Goal: Register for event/course

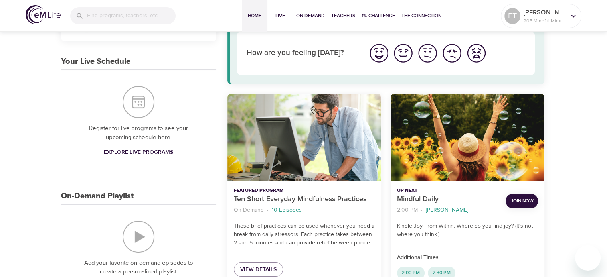
scroll to position [126, 0]
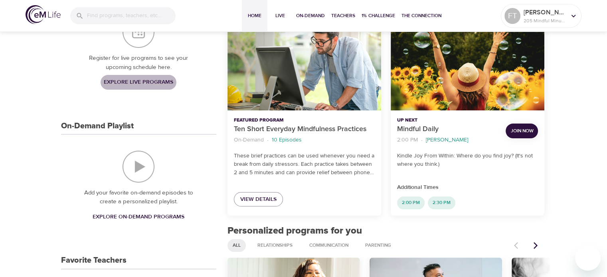
click at [123, 83] on span "Explore Live Programs" at bounding box center [138, 82] width 69 height 10
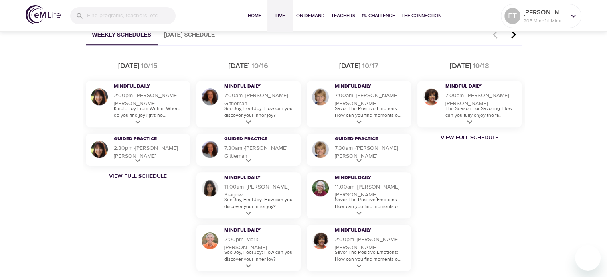
scroll to position [500, 0]
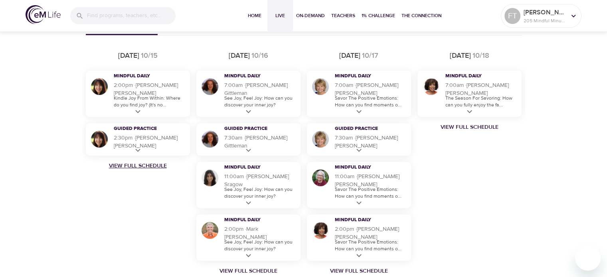
click at [115, 168] on link "View Full Schedule" at bounding box center [138, 166] width 111 height 8
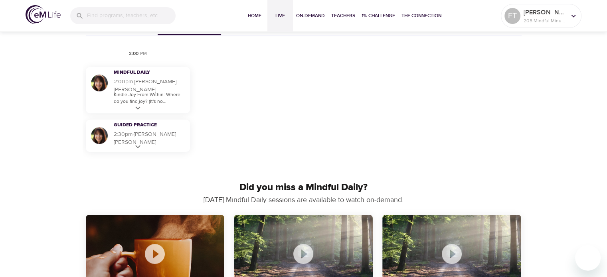
scroll to position [444, 0]
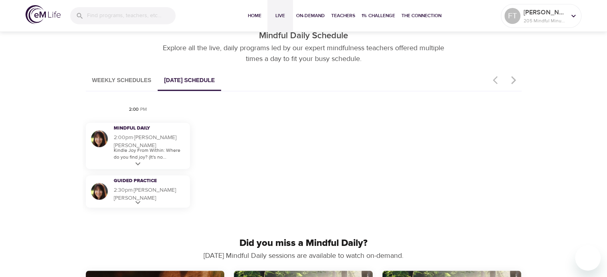
click at [123, 83] on button "Weekly Schedules" at bounding box center [122, 81] width 72 height 20
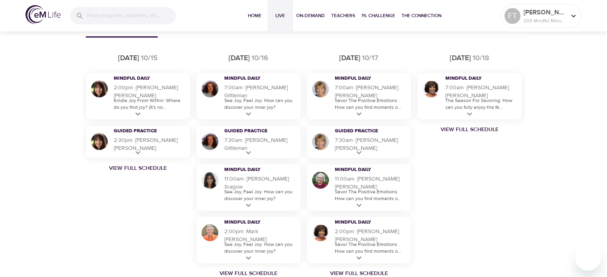
scroll to position [496, 0]
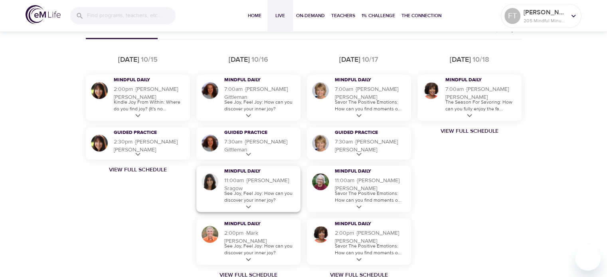
click at [250, 196] on p "See Joy, Feel Joy: How can you discover your inner joy?" at bounding box center [260, 197] width 72 height 14
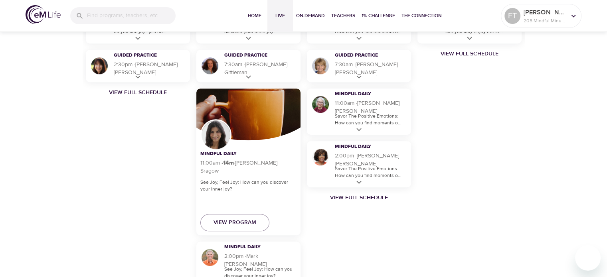
scroll to position [590, 0]
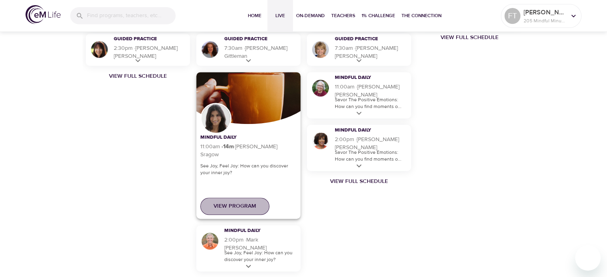
click at [233, 202] on span "View Program" at bounding box center [235, 207] width 43 height 10
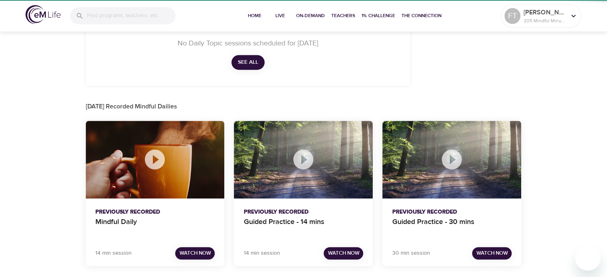
scroll to position [423, 0]
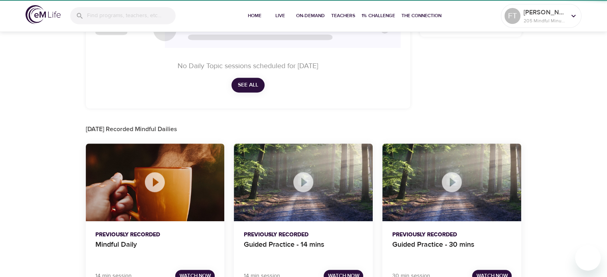
checkbox input "true"
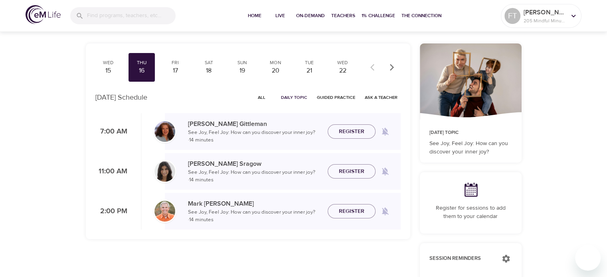
scroll to position [34, 0]
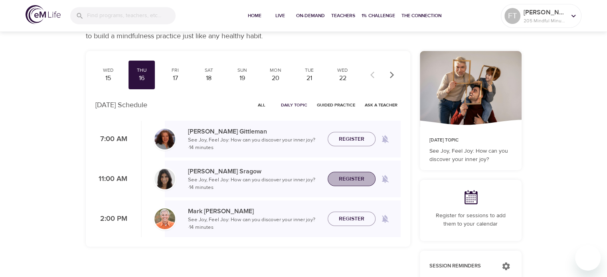
click at [353, 176] on span "Register" at bounding box center [352, 179] width 26 height 10
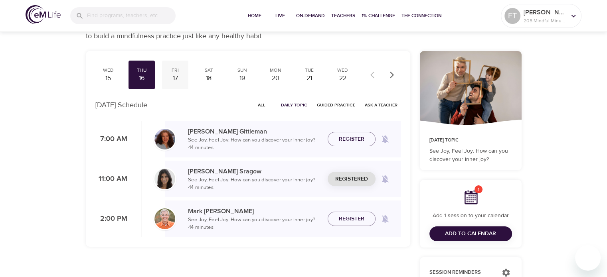
click at [174, 71] on div "Fri" at bounding box center [175, 70] width 20 height 7
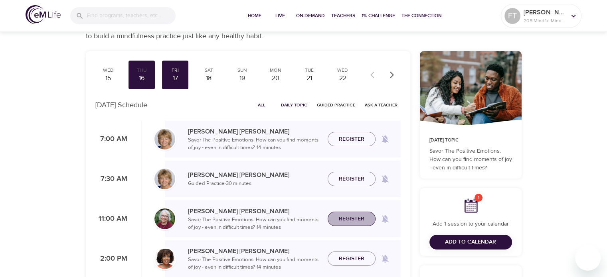
click at [348, 219] on span "Register" at bounding box center [352, 219] width 26 height 10
click at [244, 75] on div "19" at bounding box center [242, 78] width 20 height 9
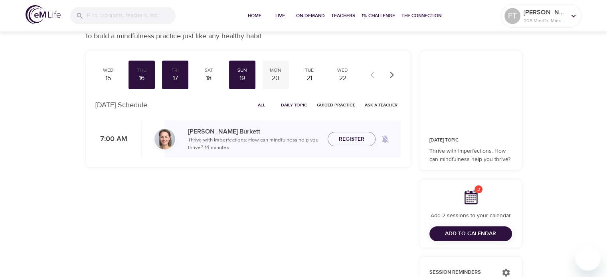
click at [275, 69] on div "Mon" at bounding box center [276, 70] width 20 height 7
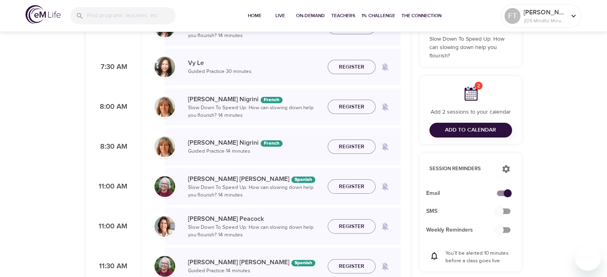
scroll to position [155, 0]
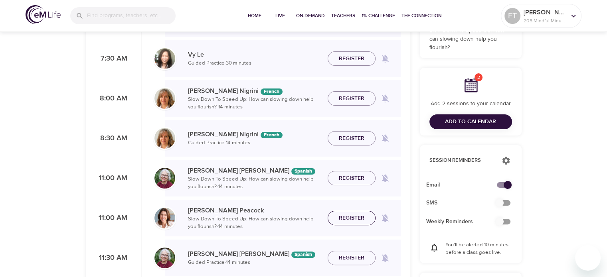
click at [349, 219] on span "Register" at bounding box center [352, 219] width 26 height 10
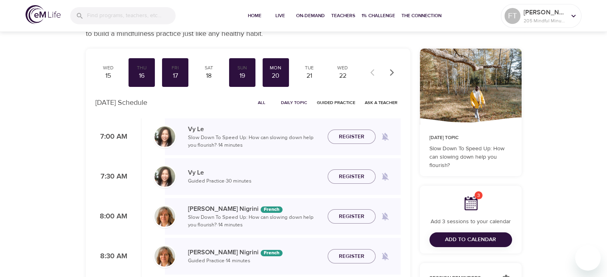
scroll to position [12, 0]
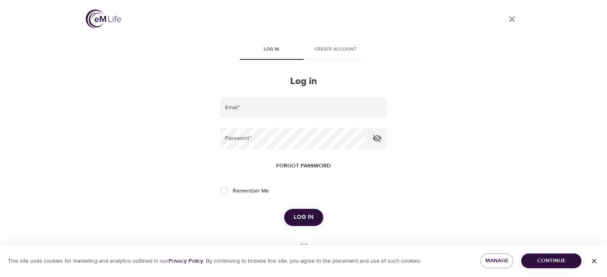
scroll to position [12, 0]
